Goal: Obtain resource: Download file/media

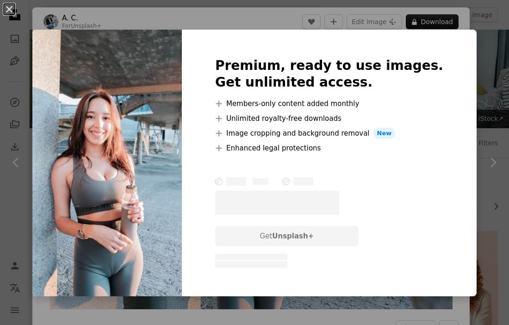
scroll to position [1006, 0]
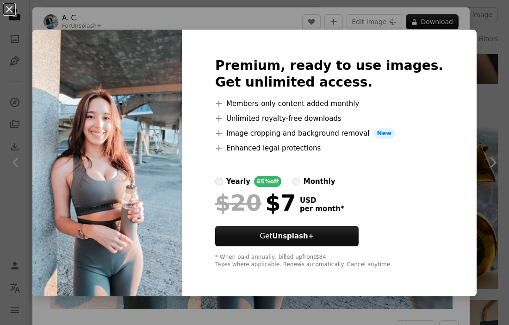
click at [320, 20] on div "An X shape Premium, ready to use images. Get unlimited access. A plus sign Memb…" at bounding box center [254, 162] width 509 height 325
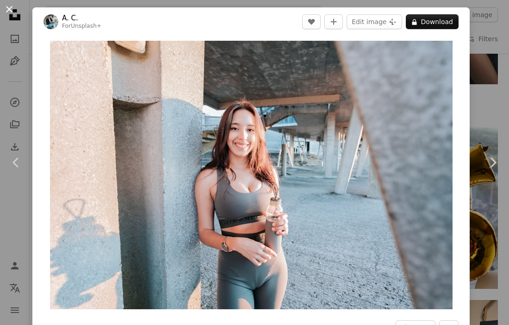
click at [9, 8] on button "An X shape" at bounding box center [9, 9] width 11 height 11
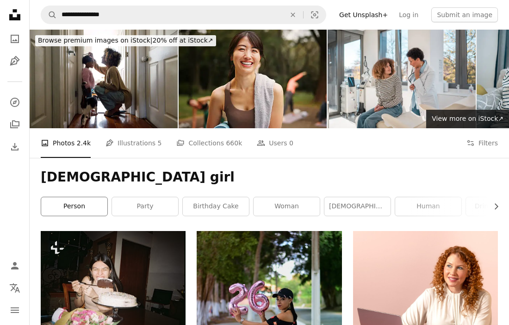
click at [89, 208] on link "person" at bounding box center [74, 206] width 66 height 19
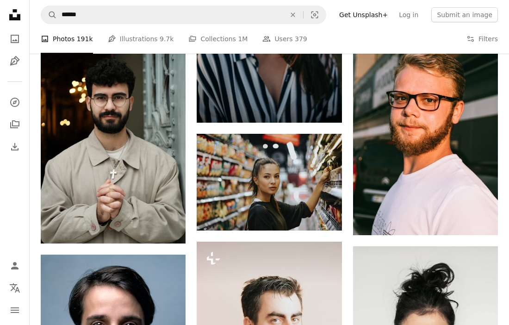
scroll to position [351, 0]
